Goal: Information Seeking & Learning: Learn about a topic

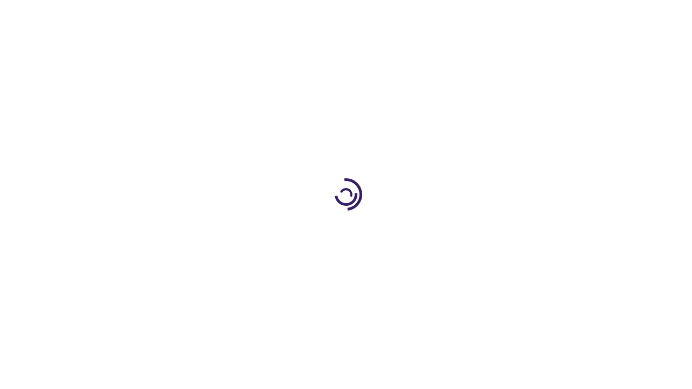
scroll to position [1441, 0]
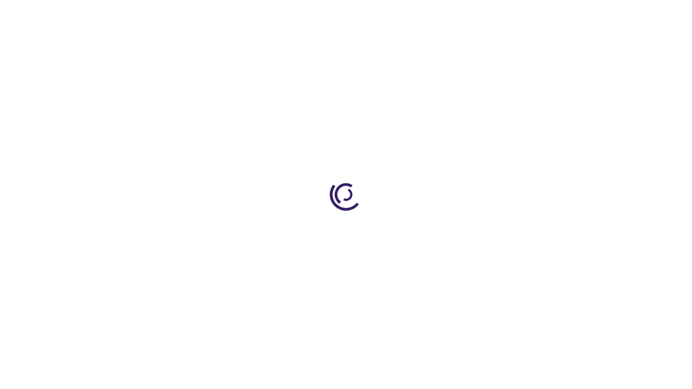
scroll to position [492, 0]
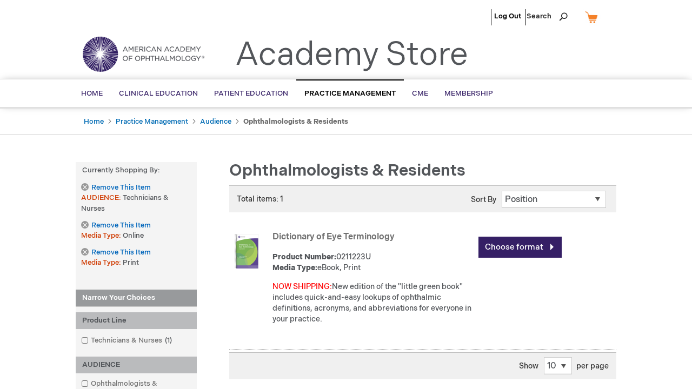
scroll to position [1340, 0]
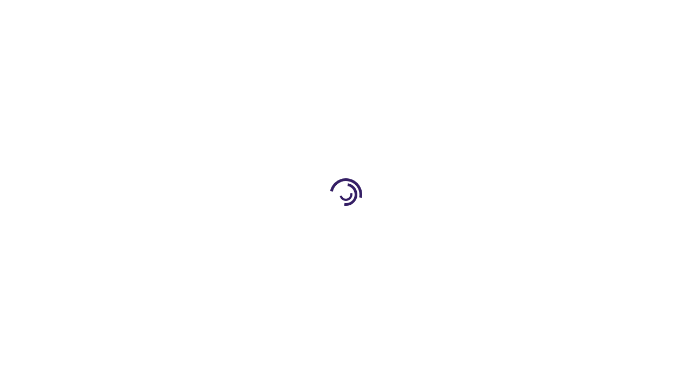
scroll to position [266, 0]
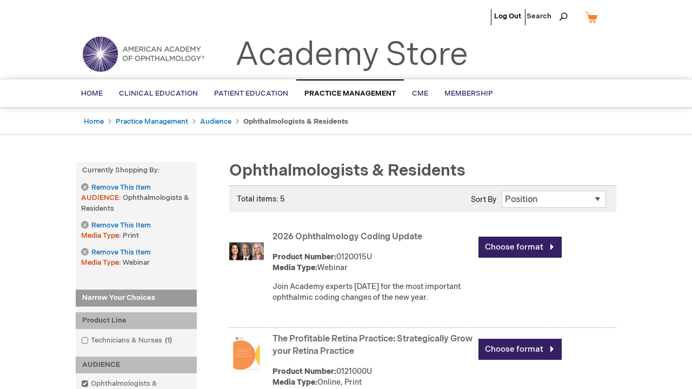
scroll to position [679, 0]
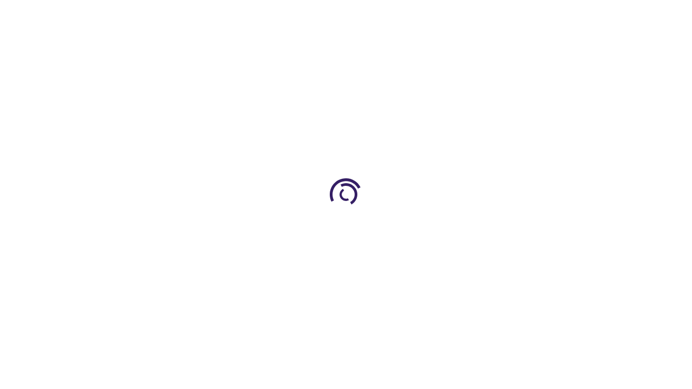
scroll to position [605, 0]
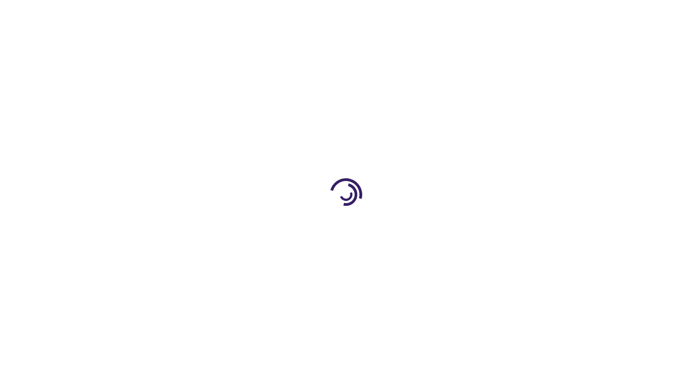
scroll to position [382, 0]
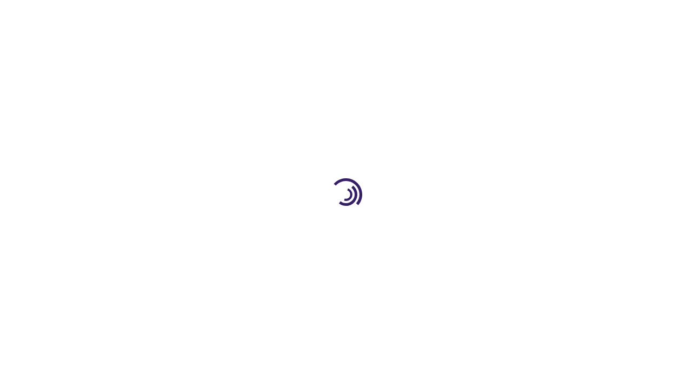
scroll to position [1044, 0]
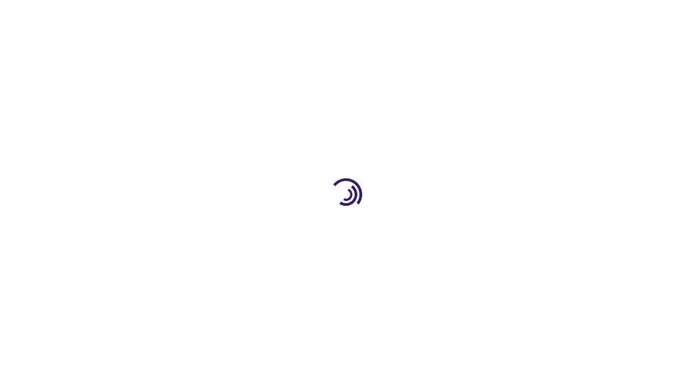
scroll to position [2108, 0]
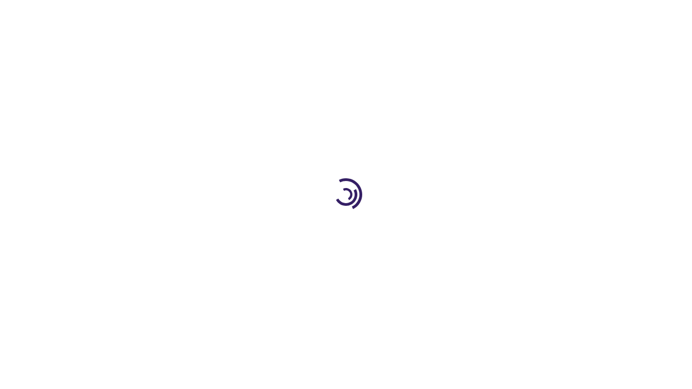
scroll to position [359, 0]
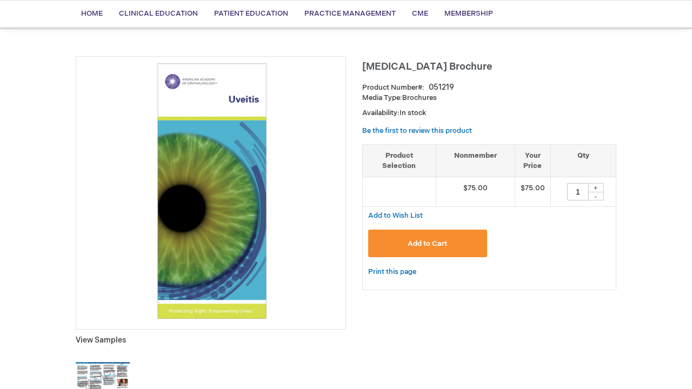
scroll to position [998, 0]
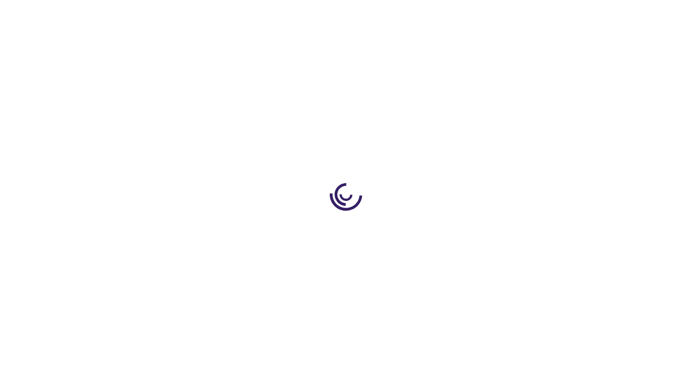
scroll to position [998, 0]
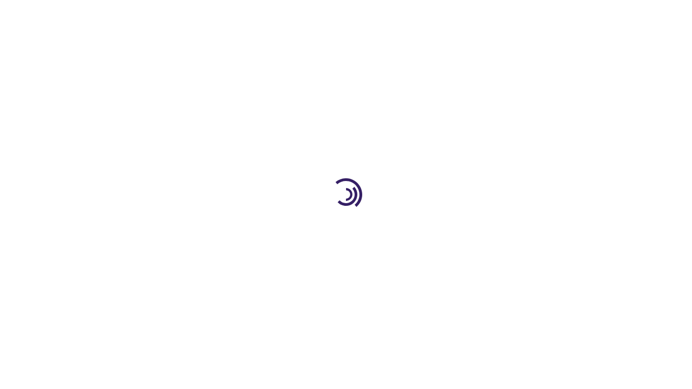
scroll to position [257, 0]
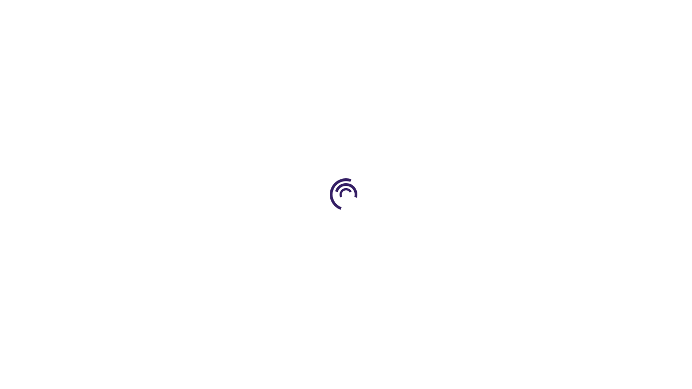
scroll to position [2684, 0]
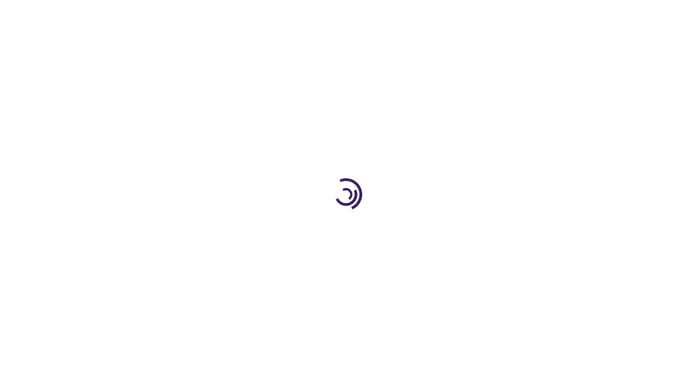
scroll to position [1597, 0]
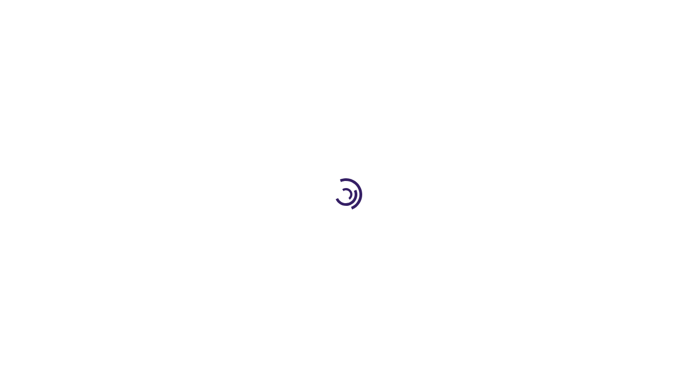
scroll to position [1043, 0]
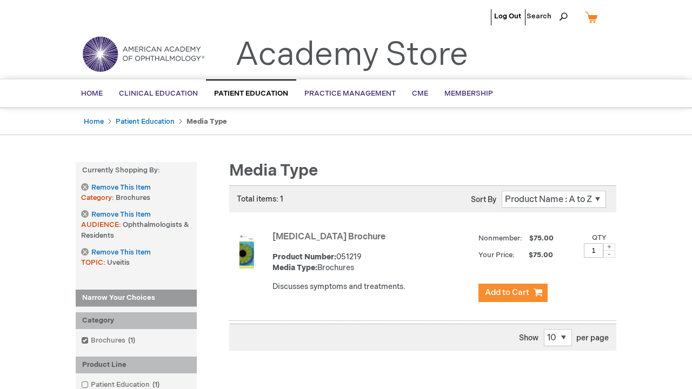
scroll to position [1481, 0]
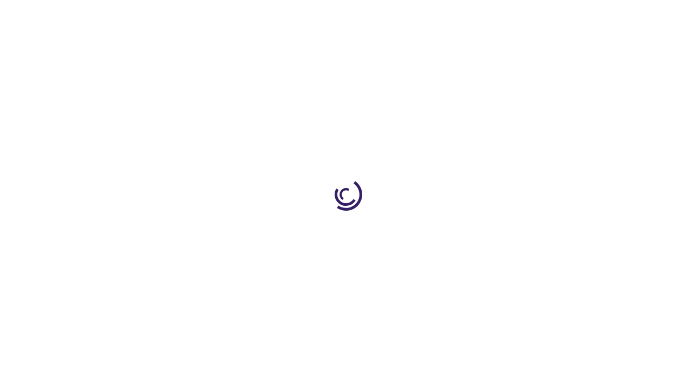
scroll to position [257, 0]
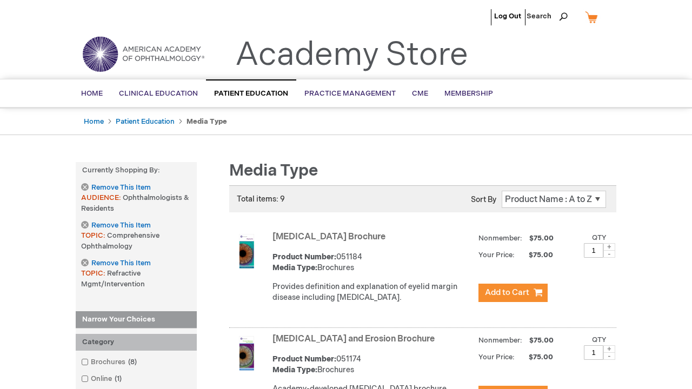
scroll to position [2317, 0]
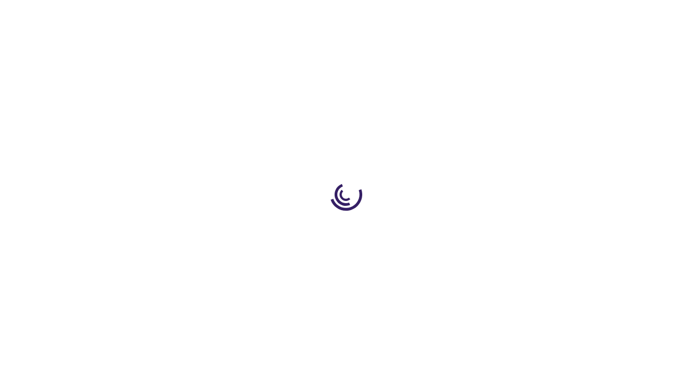
scroll to position [981, 0]
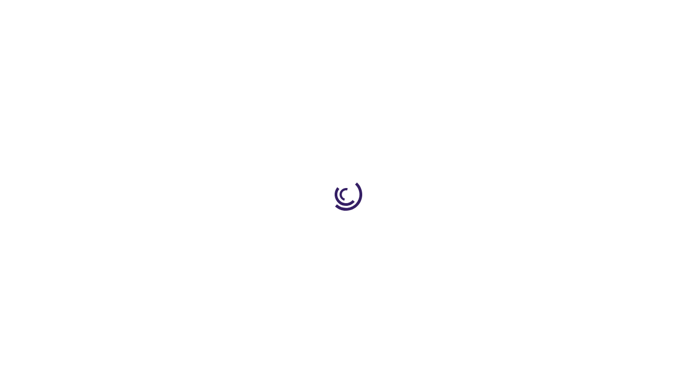
scroll to position [1630, 0]
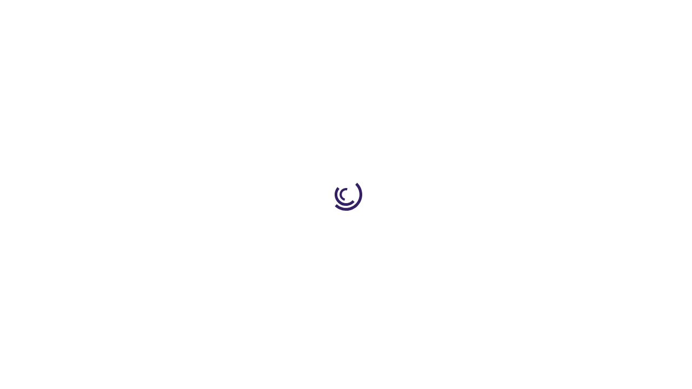
scroll to position [468, 0]
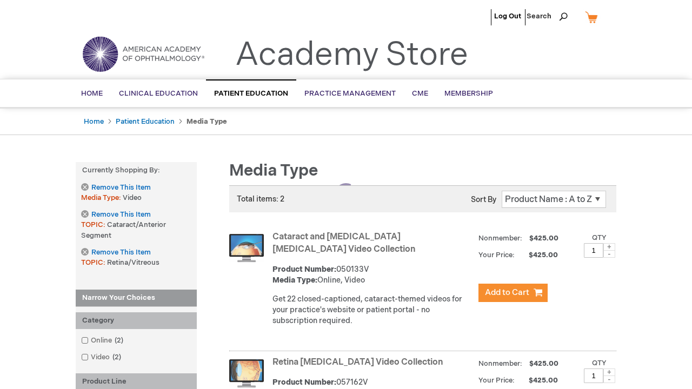
scroll to position [371, 0]
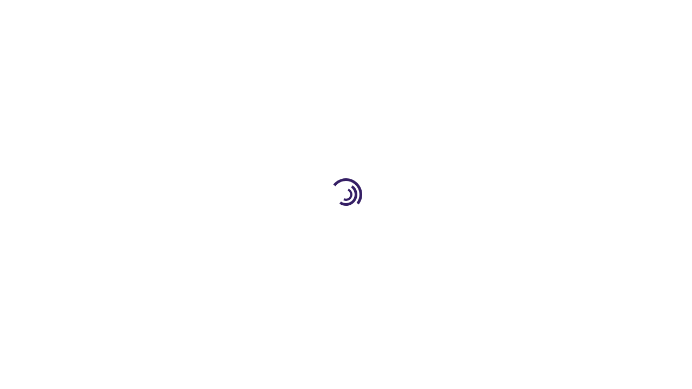
scroll to position [2135, 0]
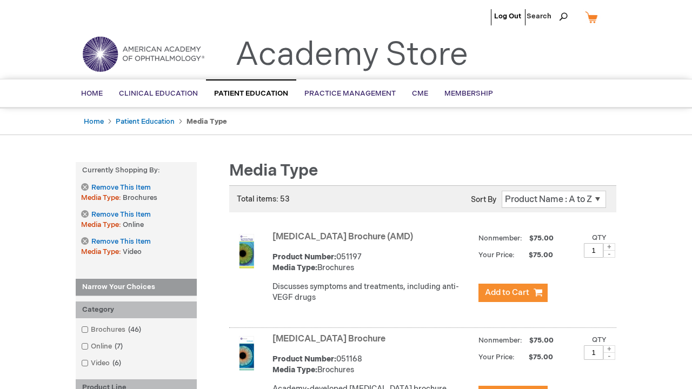
scroll to position [1190, 0]
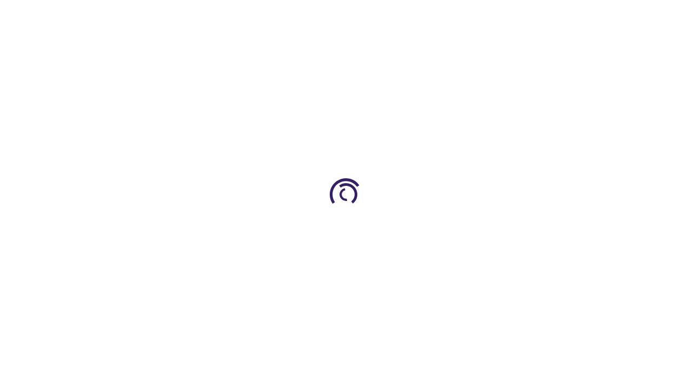
scroll to position [2241, 0]
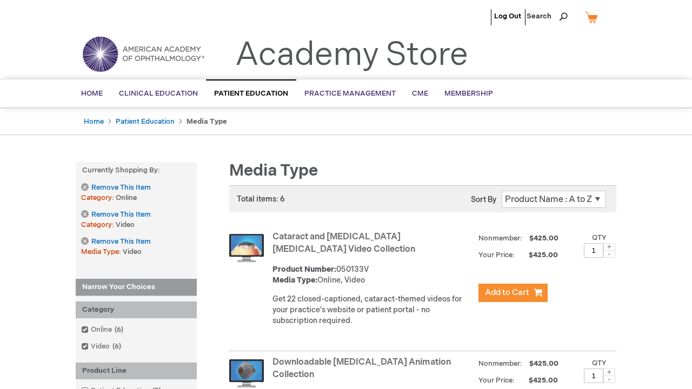
scroll to position [2076, 0]
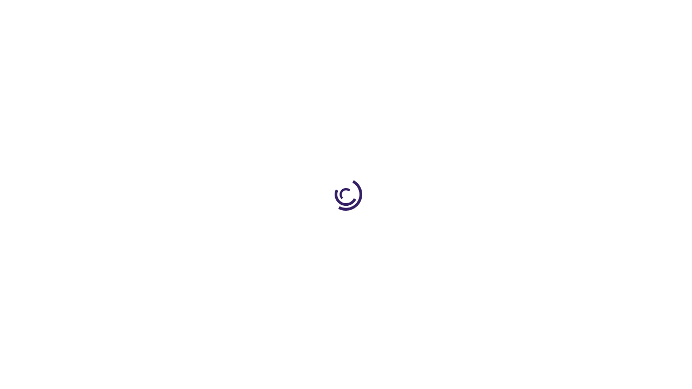
scroll to position [707, 0]
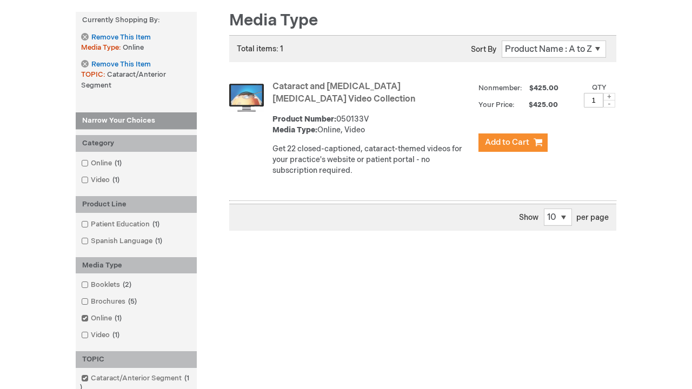
scroll to position [1461, 0]
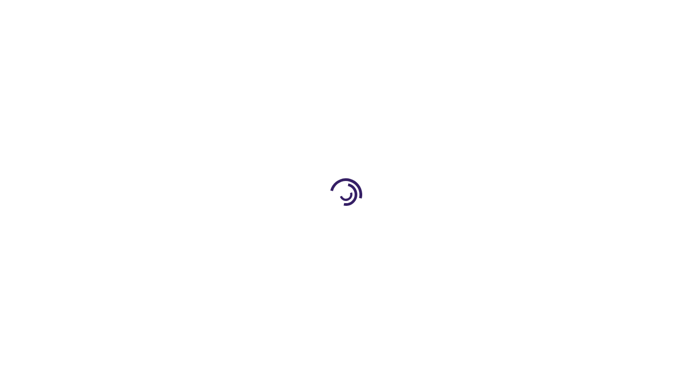
scroll to position [314, 0]
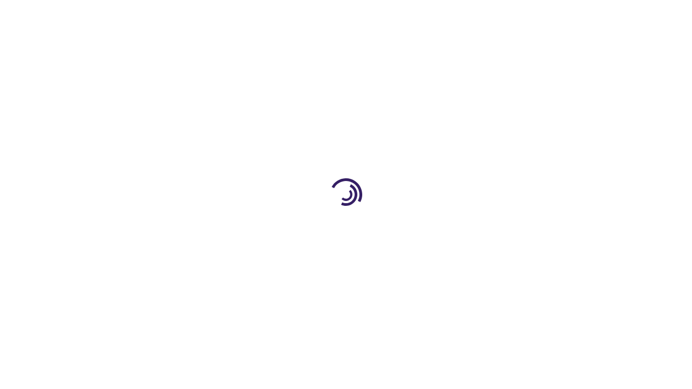
scroll to position [1533, 0]
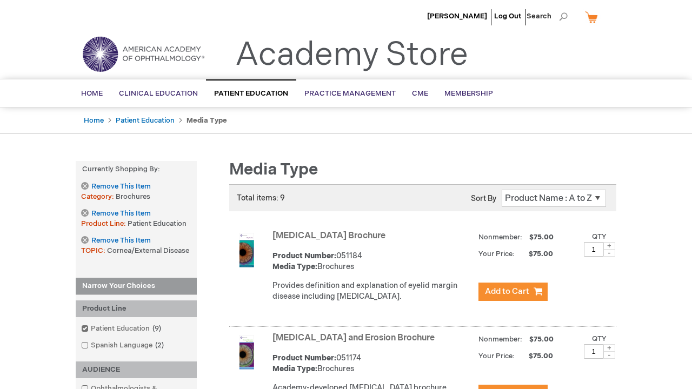
scroll to position [940, 0]
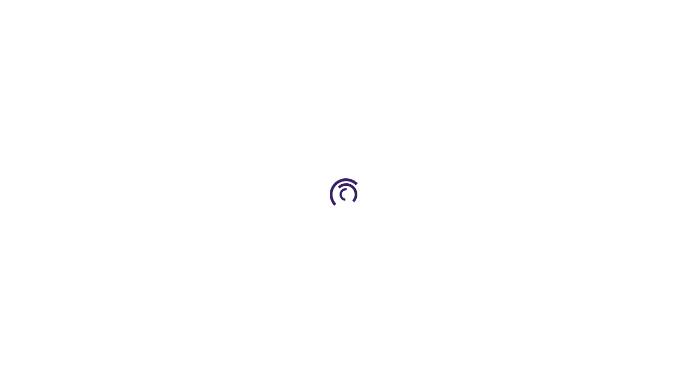
scroll to position [1183, 0]
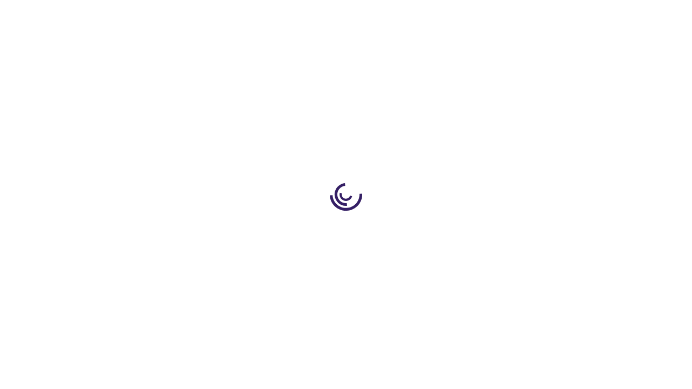
scroll to position [1995, 0]
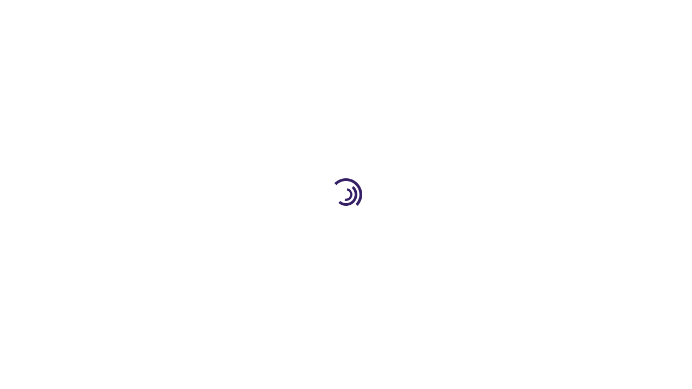
scroll to position [744, 0]
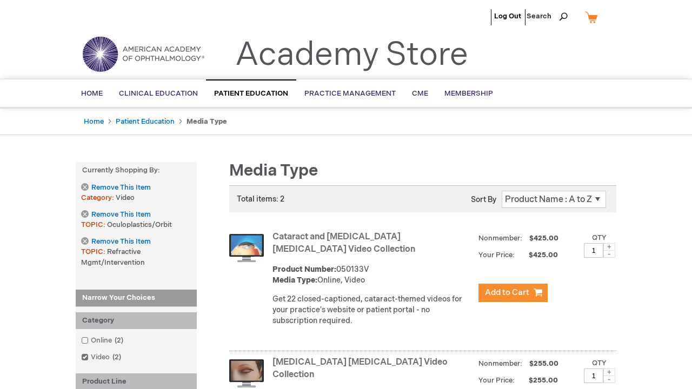
scroll to position [371, 0]
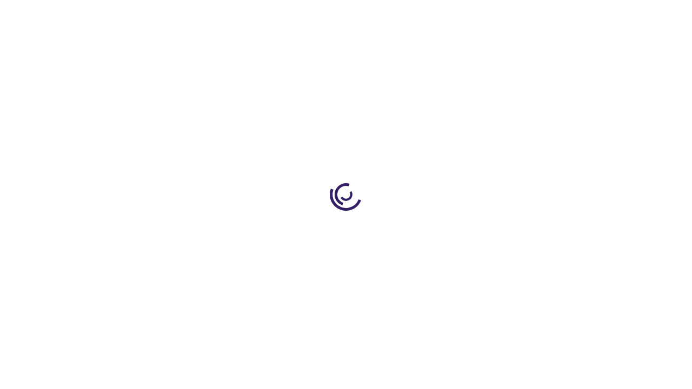
scroll to position [1501, 0]
